Goal: Register for event/course

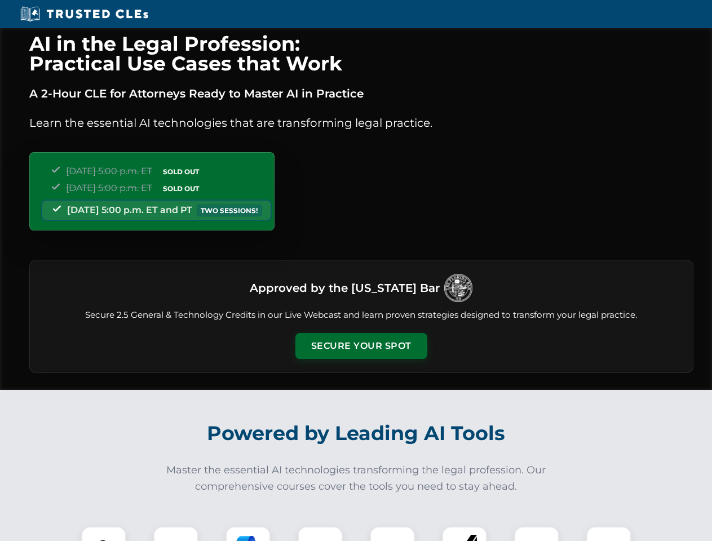
click at [361, 346] on button "Secure Your Spot" at bounding box center [362, 346] width 132 height 26
click at [104, 534] on img at bounding box center [103, 549] width 33 height 33
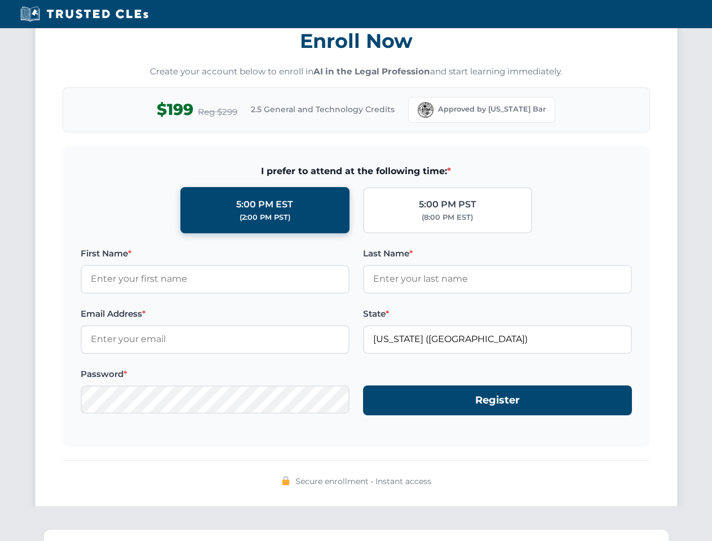
scroll to position [1107, 0]
